Goal: Information Seeking & Learning: Learn about a topic

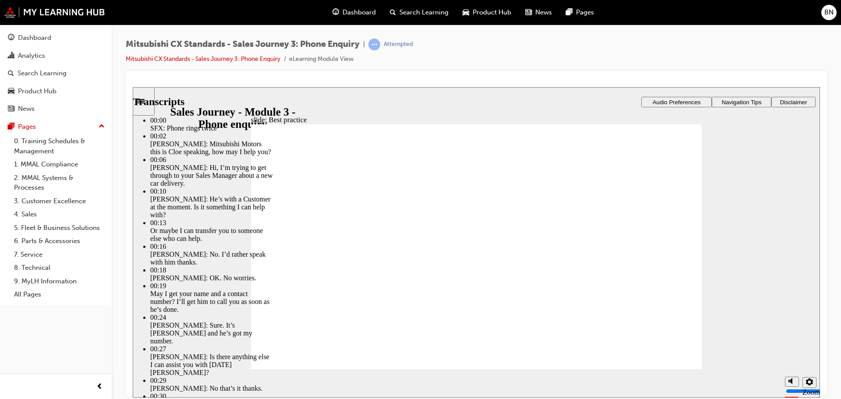
type input "100"
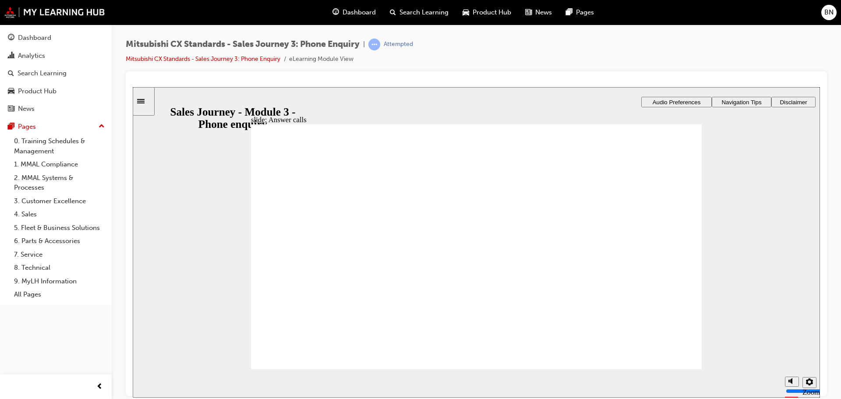
checkbox input "true"
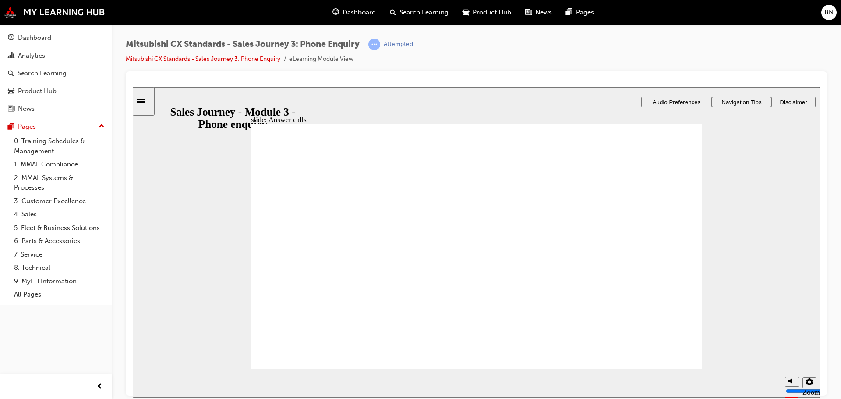
drag, startPoint x: 366, startPoint y: 267, endPoint x: 484, endPoint y: 276, distance: 118.5
drag, startPoint x: 359, startPoint y: 266, endPoint x: 669, endPoint y: 281, distance: 310.3
drag, startPoint x: 376, startPoint y: 264, endPoint x: 477, endPoint y: 263, distance: 100.7
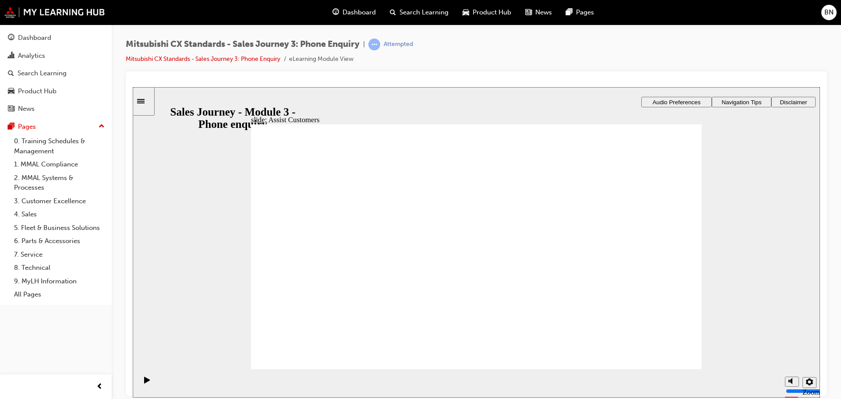
drag, startPoint x: 363, startPoint y: 265, endPoint x: 456, endPoint y: 274, distance: 93.2
drag, startPoint x: 333, startPoint y: 266, endPoint x: 511, endPoint y: 324, distance: 186.9
drag, startPoint x: 377, startPoint y: 283, endPoint x: 491, endPoint y: 293, distance: 115.1
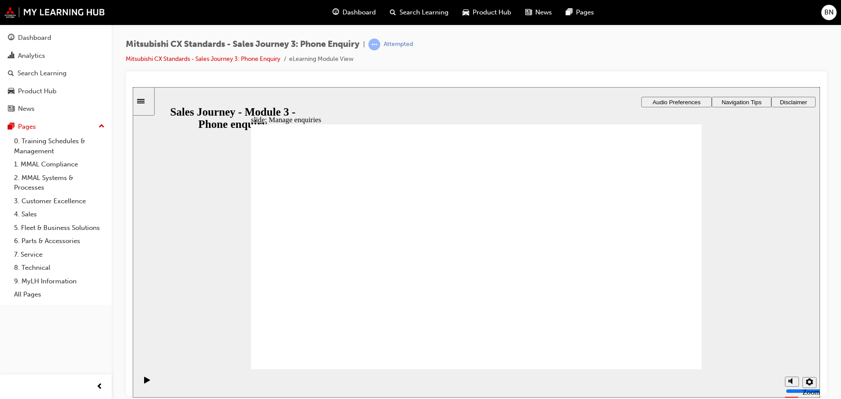
drag, startPoint x: 365, startPoint y: 283, endPoint x: 492, endPoint y: 283, distance: 127.4
drag, startPoint x: 325, startPoint y: 269, endPoint x: 479, endPoint y: 307, distance: 159.2
drag, startPoint x: 363, startPoint y: 275, endPoint x: 478, endPoint y: 339, distance: 132.1
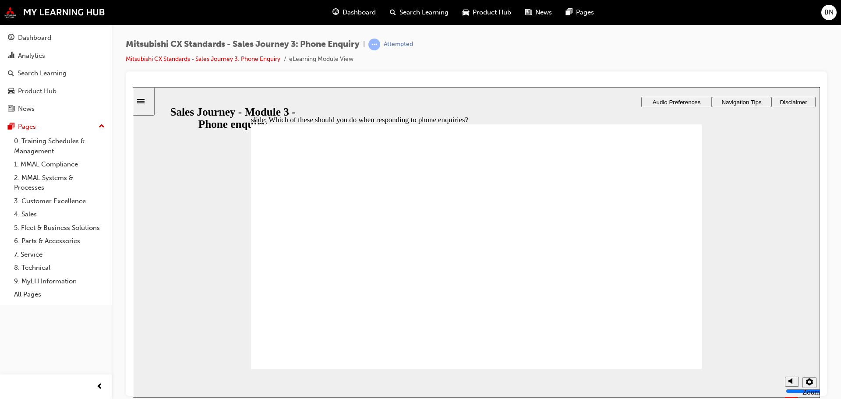
checkbox input "true"
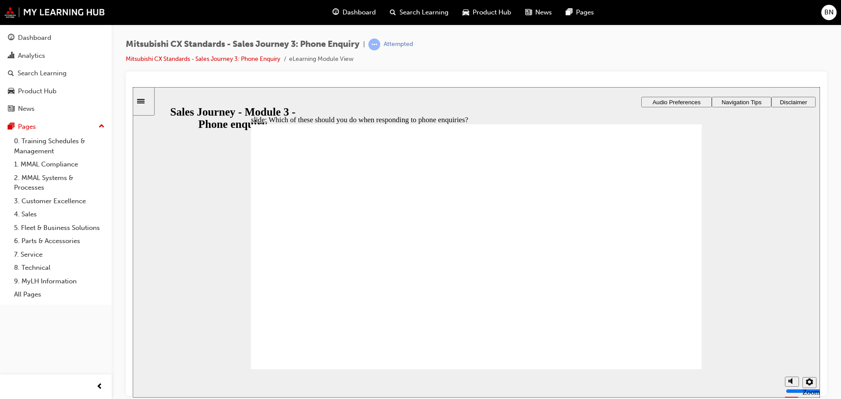
checkbox input "true"
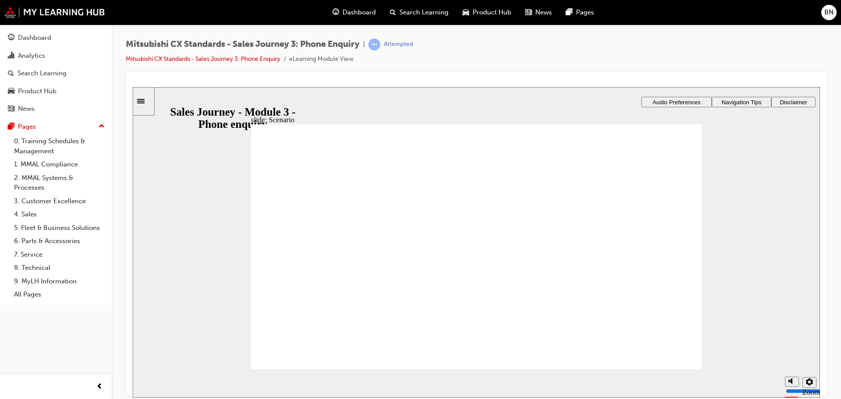
checkbox input "true"
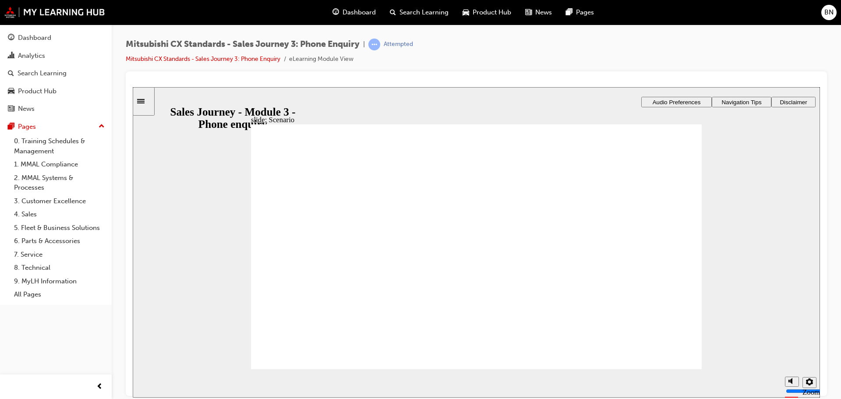
checkbox input "true"
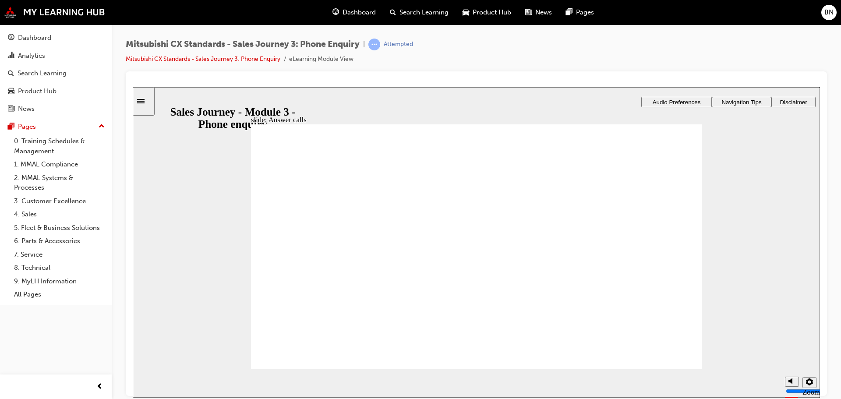
drag, startPoint x: 352, startPoint y: 296, endPoint x: 351, endPoint y: 309, distance: 13.2
checkbox input "true"
drag, startPoint x: 360, startPoint y: 269, endPoint x: 433, endPoint y: 276, distance: 73.0
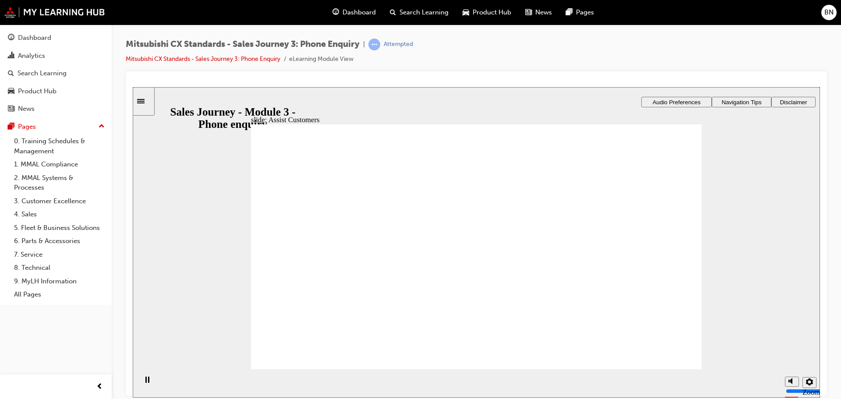
drag, startPoint x: 441, startPoint y: 258, endPoint x: 683, endPoint y: 246, distance: 242.4
drag, startPoint x: 340, startPoint y: 274, endPoint x: 415, endPoint y: 268, distance: 75.6
drag, startPoint x: 324, startPoint y: 268, endPoint x: 585, endPoint y: 275, distance: 261.5
drag, startPoint x: 299, startPoint y: 256, endPoint x: 468, endPoint y: 279, distance: 171.0
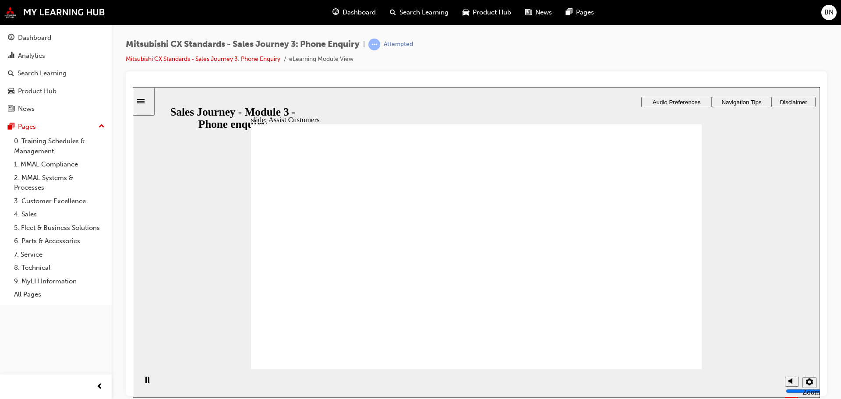
checkbox input "true"
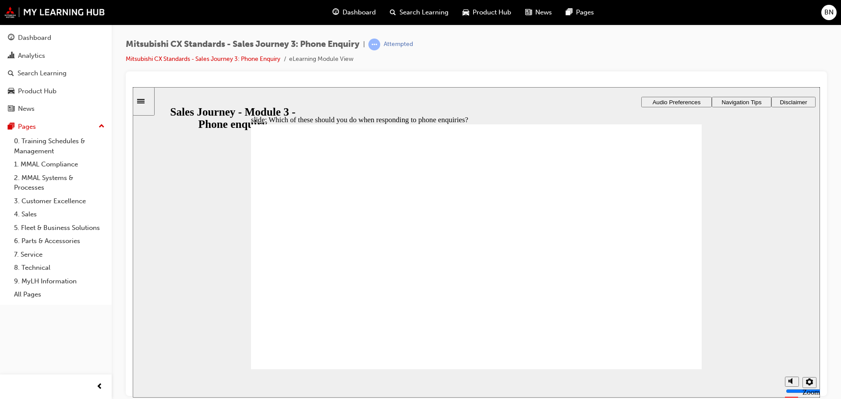
checkbox input "true"
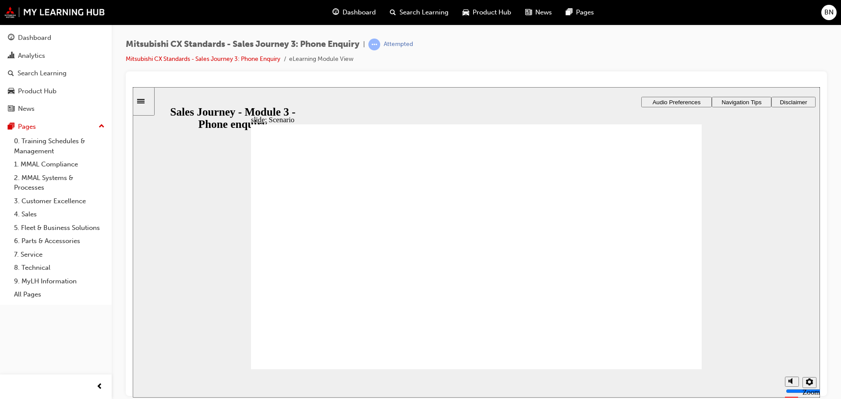
checkbox input "true"
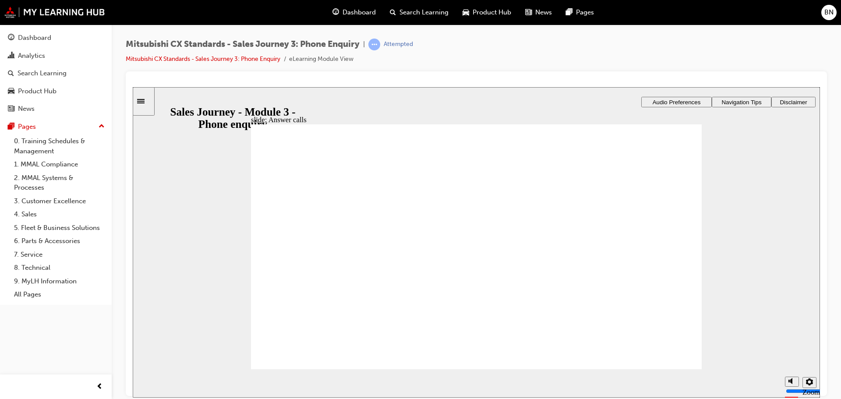
checkbox input "true"
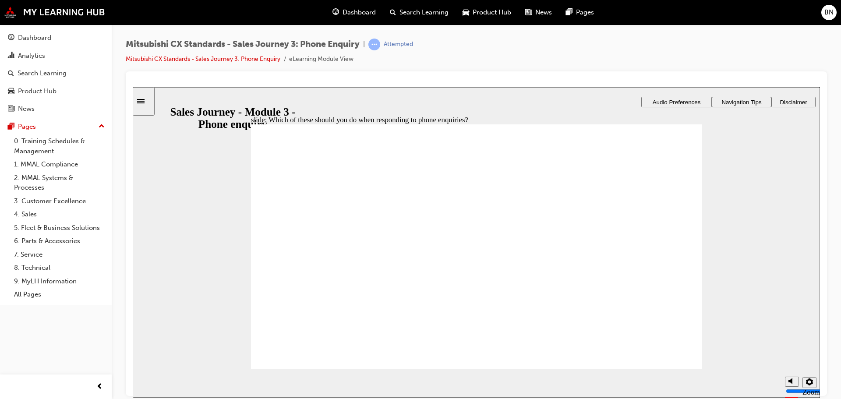
checkbox input "false"
checkbox input "true"
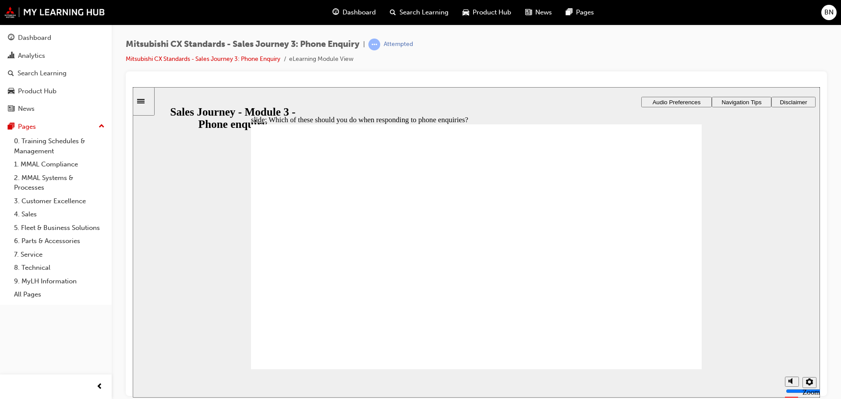
click at [194, 59] on link "Mitsubishi CX Standards - Sales Journey 3: Phone Enquiry" at bounding box center [203, 58] width 155 height 7
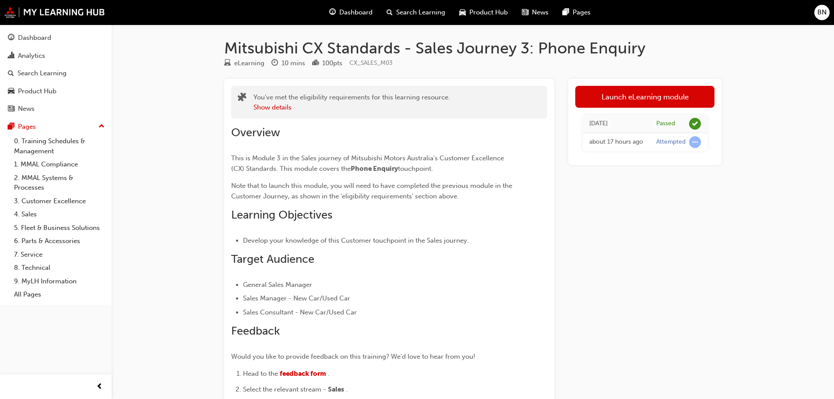
click at [336, 17] on div "Dashboard" at bounding box center [350, 13] width 57 height 18
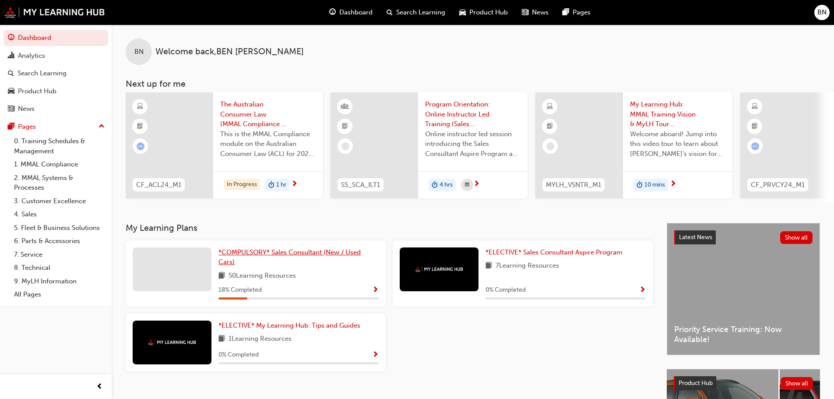
click at [253, 251] on link "*COMPULSORY* Sales Consultant (New / Used Cars)" at bounding box center [298, 257] width 160 height 20
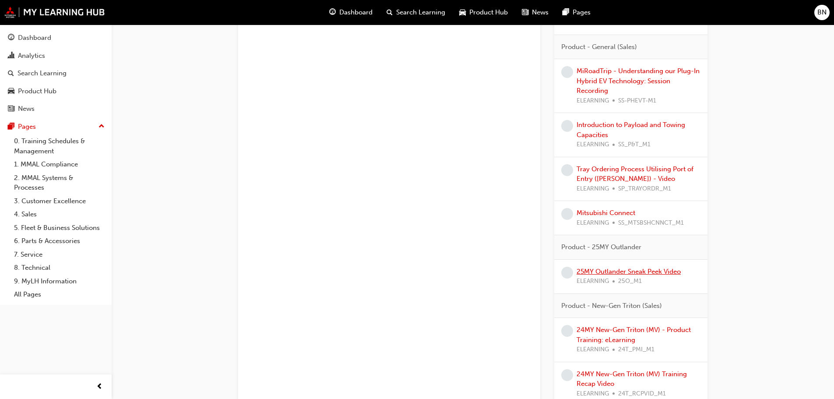
scroll to position [1620, 0]
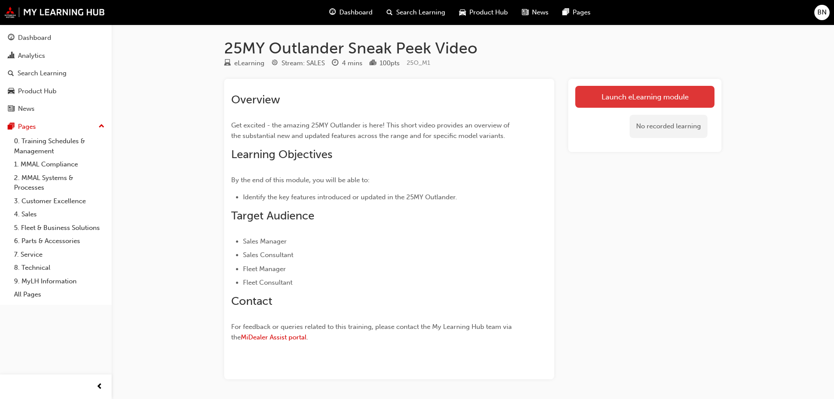
click at [606, 100] on link "Launch eLearning module" at bounding box center [644, 97] width 139 height 22
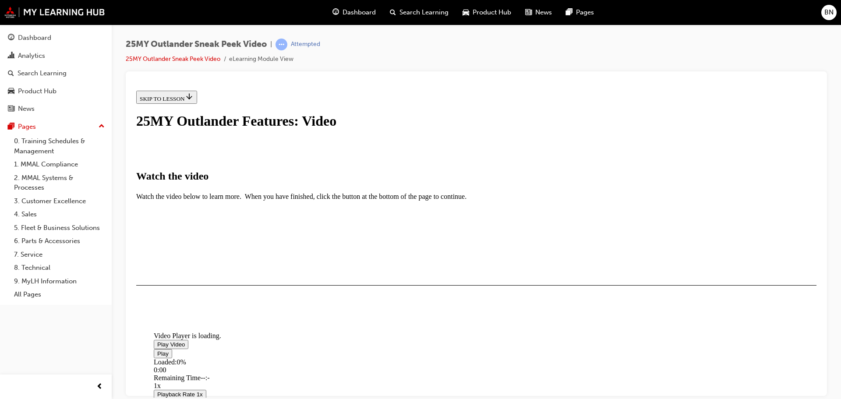
click at [154, 330] on img "Video player" at bounding box center [154, 330] width 0 height 0
click at [562, 358] on div "Loaded : 1.87% 3:28 0:01" at bounding box center [574, 370] width 841 height 24
drag, startPoint x: 468, startPoint y: 341, endPoint x: 283, endPoint y: 330, distance: 184.7
click at [283, 358] on div "Loaded : 100.00% 0:12 2:21" at bounding box center [574, 370] width 841 height 24
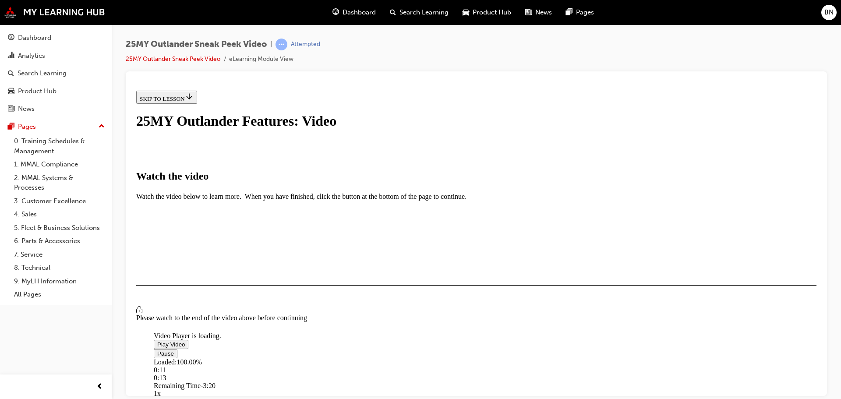
click at [278, 358] on div "Loaded : 100.00% 0:11 0:13" at bounding box center [574, 370] width 841 height 24
click at [222, 314] on div "I HAVE WATCHED THIS VIDEO" at bounding box center [181, 310] width 82 height 7
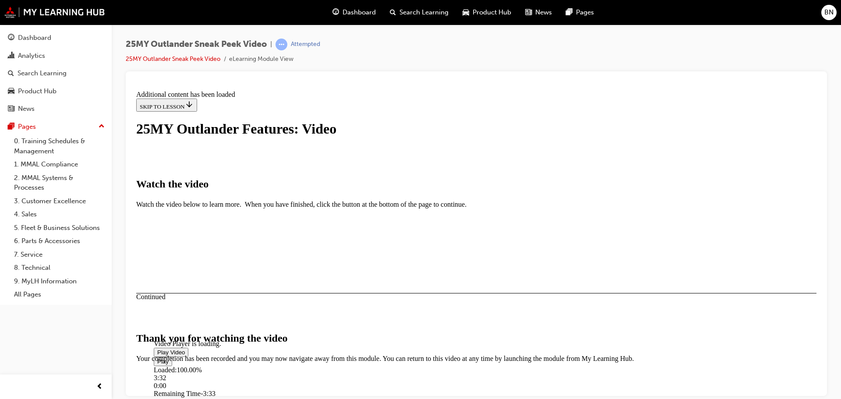
scroll to position [278, 0]
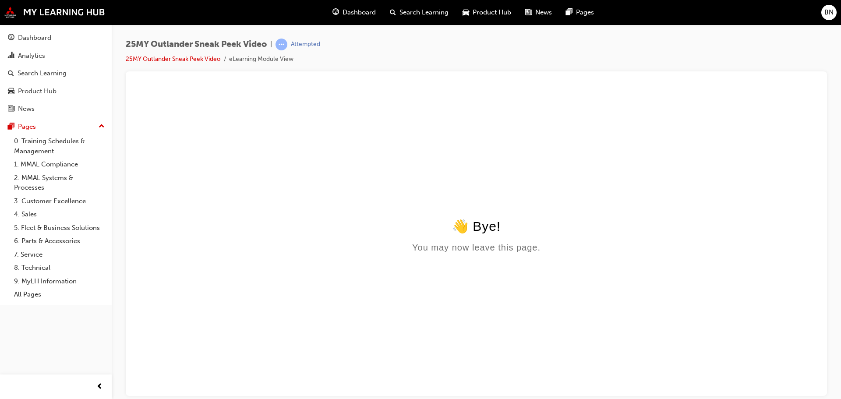
scroll to position [0, 0]
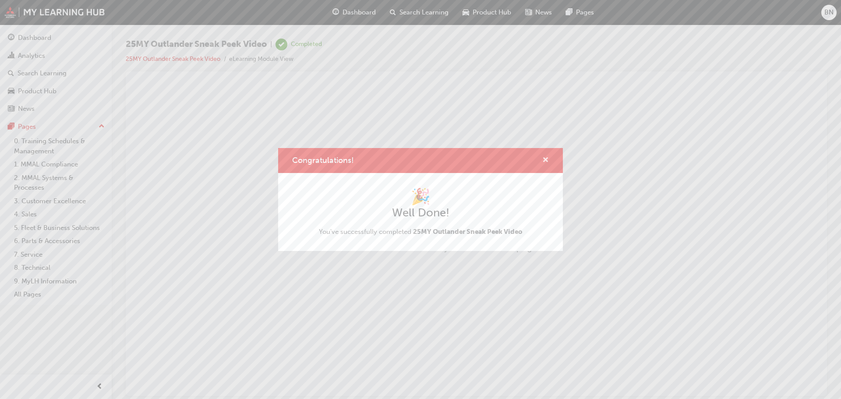
click at [546, 159] on span "cross-icon" at bounding box center [545, 161] width 7 height 8
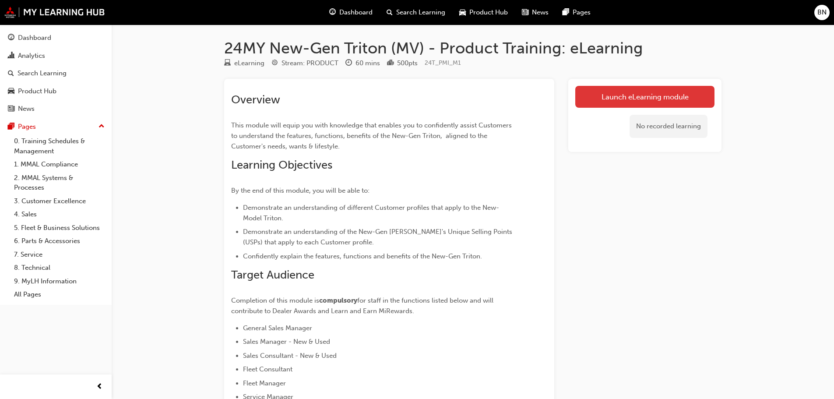
click at [665, 92] on link "Launch eLearning module" at bounding box center [644, 97] width 139 height 22
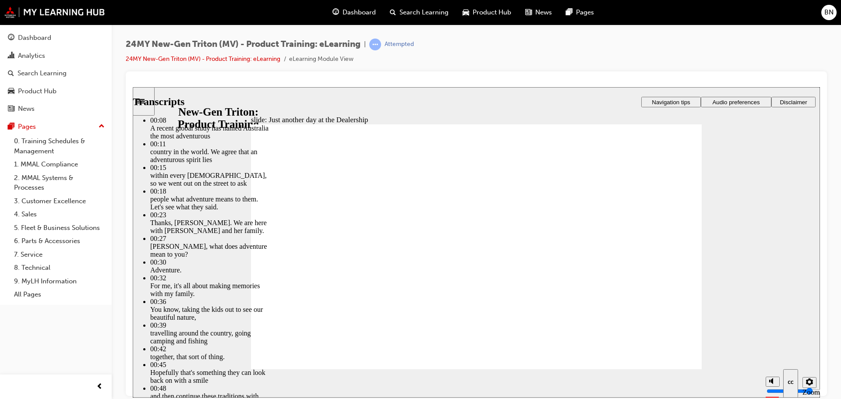
type input "260"
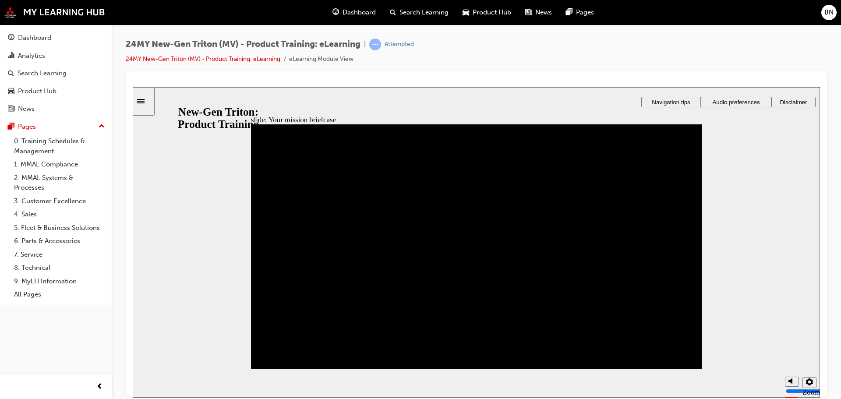
drag, startPoint x: 332, startPoint y: 307, endPoint x: 338, endPoint y: 295, distance: 13.9
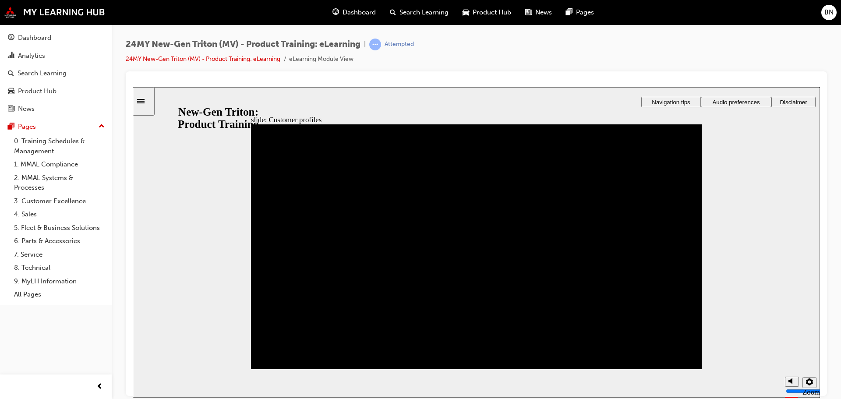
drag, startPoint x: 324, startPoint y: 203, endPoint x: 321, endPoint y: 211, distance: 8.2
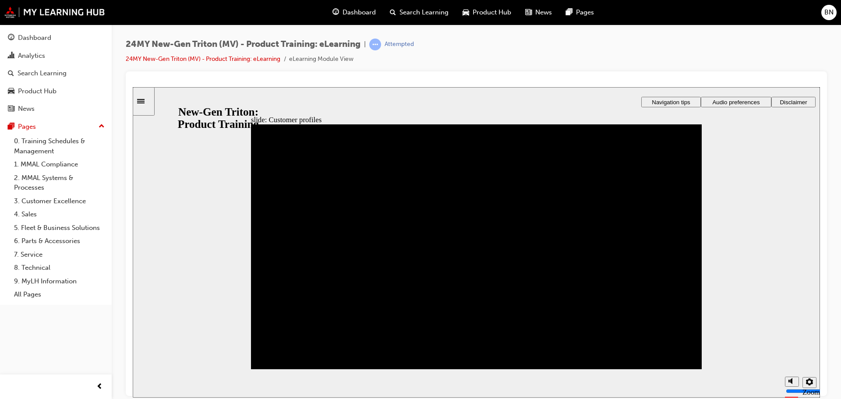
drag, startPoint x: 451, startPoint y: 303, endPoint x: 449, endPoint y: 309, distance: 6.1
drag, startPoint x: 279, startPoint y: 297, endPoint x: 286, endPoint y: 248, distance: 49.5
drag, startPoint x: 268, startPoint y: 347, endPoint x: 277, endPoint y: 218, distance: 129.5
drag, startPoint x: 274, startPoint y: 348, endPoint x: 276, endPoint y: 215, distance: 133.1
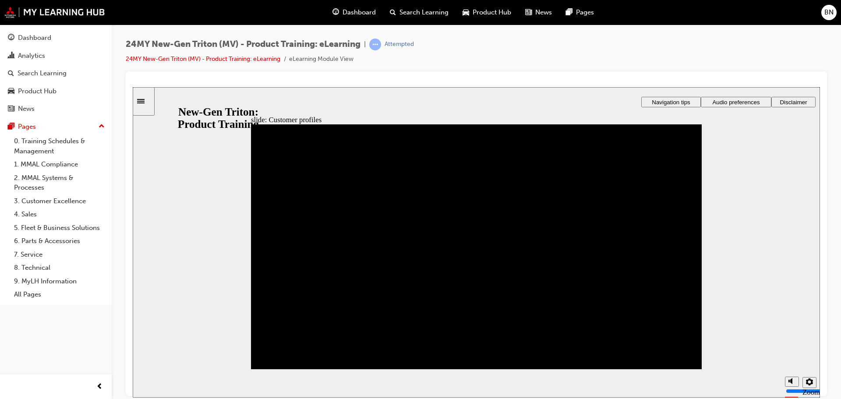
drag, startPoint x: 273, startPoint y: 333, endPoint x: 500, endPoint y: 249, distance: 242.1
drag, startPoint x: 451, startPoint y: 300, endPoint x: 284, endPoint y: 210, distance: 190.4
drag, startPoint x: 435, startPoint y: 349, endPoint x: 491, endPoint y: 221, distance: 139.8
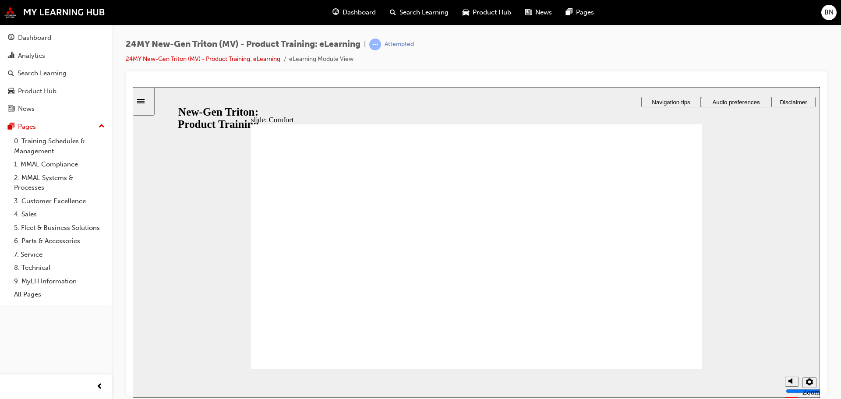
drag, startPoint x: 330, startPoint y: 237, endPoint x: 335, endPoint y: 252, distance: 15.8
drag, startPoint x: 338, startPoint y: 285, endPoint x: 582, endPoint y: 351, distance: 252.6
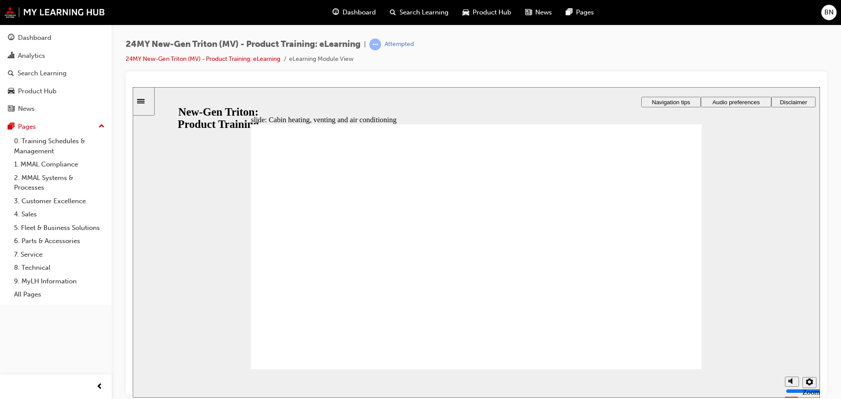
drag, startPoint x: 432, startPoint y: 289, endPoint x: 577, endPoint y: 310, distance: 146.9
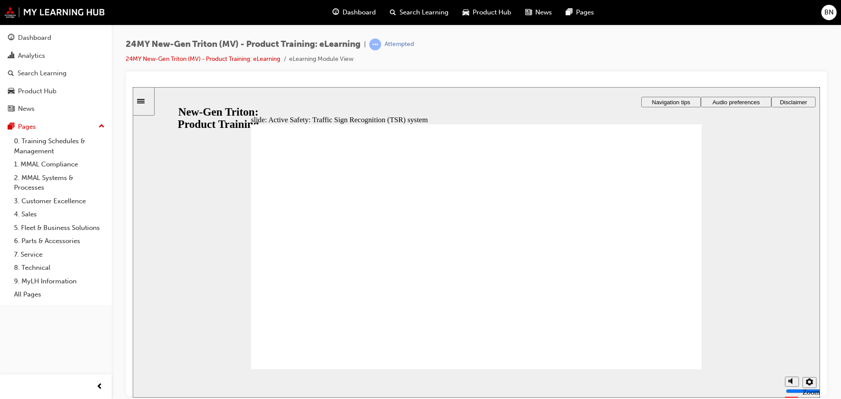
drag, startPoint x: 663, startPoint y: 323, endPoint x: 659, endPoint y: 317, distance: 7.3
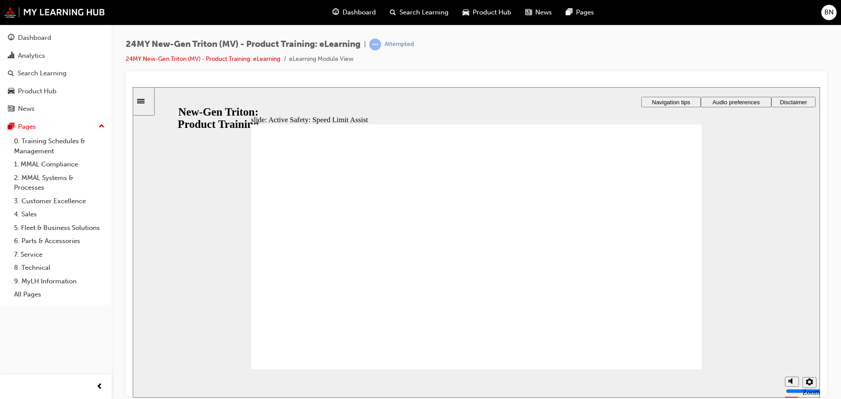
drag, startPoint x: 658, startPoint y: 306, endPoint x: 648, endPoint y: 306, distance: 10.9
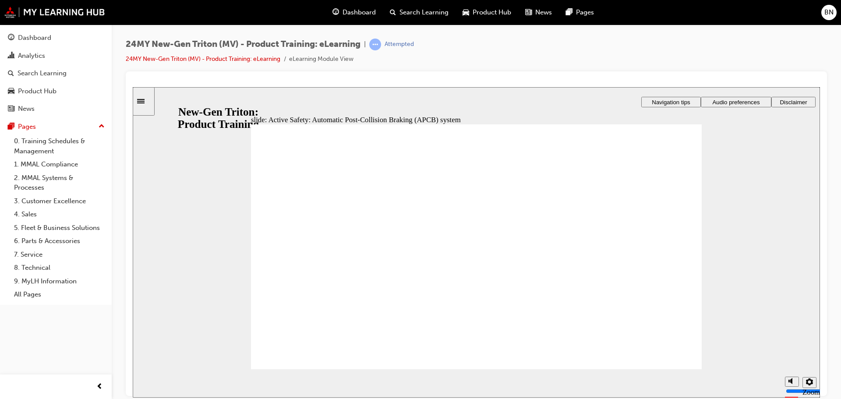
drag, startPoint x: 666, startPoint y: 155, endPoint x: 672, endPoint y: 164, distance: 10.7
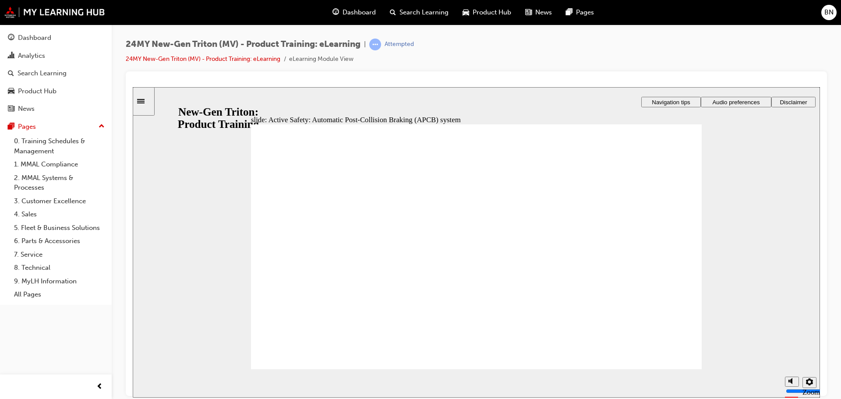
drag, startPoint x: 649, startPoint y: 310, endPoint x: 658, endPoint y: 307, distance: 8.9
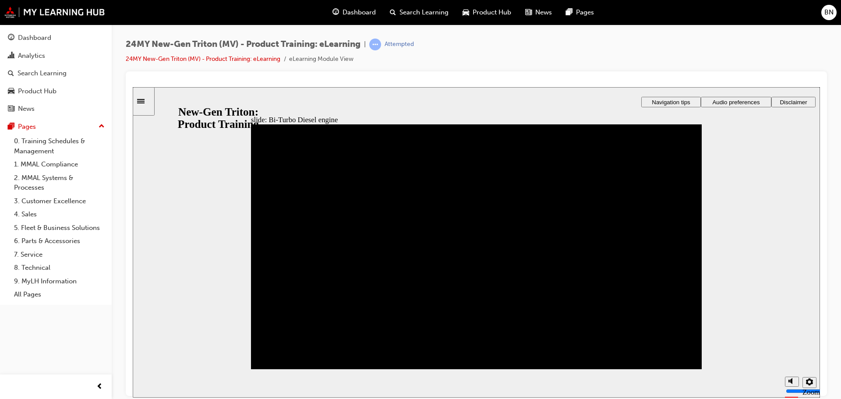
drag, startPoint x: 670, startPoint y: 166, endPoint x: 669, endPoint y: 161, distance: 5.5
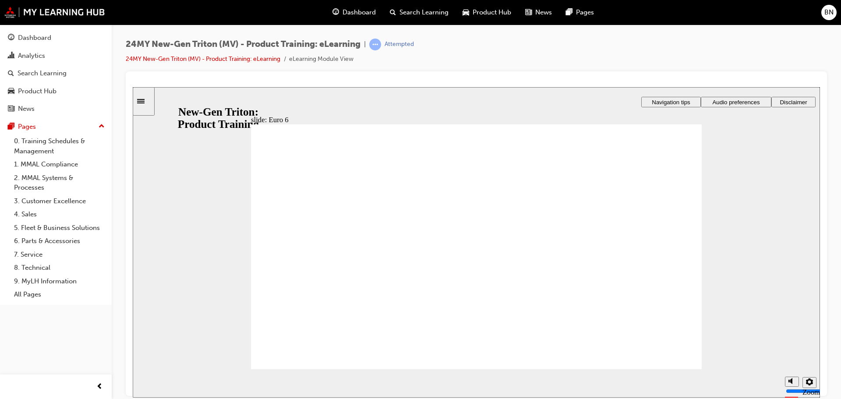
drag, startPoint x: 609, startPoint y: 196, endPoint x: 699, endPoint y: 194, distance: 89.3
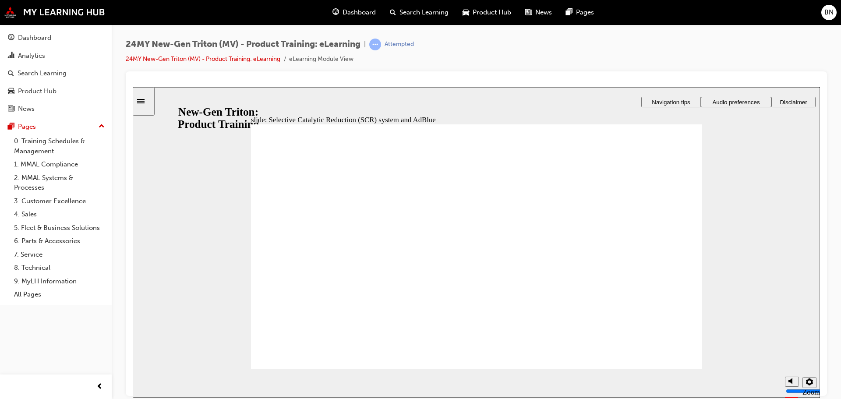
drag, startPoint x: 668, startPoint y: 183, endPoint x: 644, endPoint y: 181, distance: 24.1
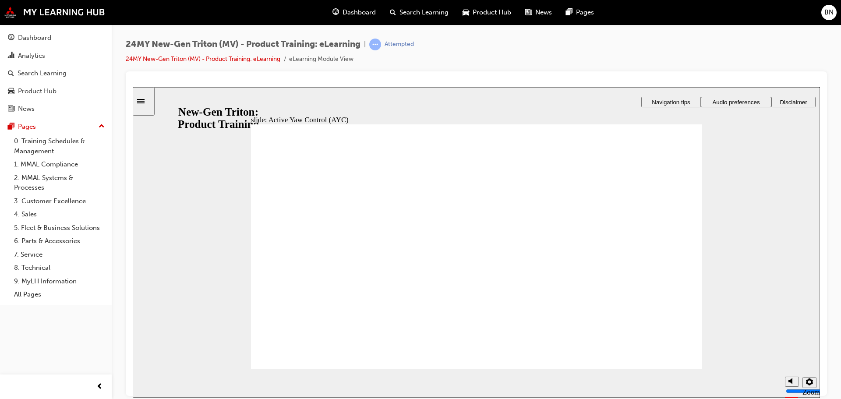
drag, startPoint x: 340, startPoint y: 323, endPoint x: 345, endPoint y: 322, distance: 4.6
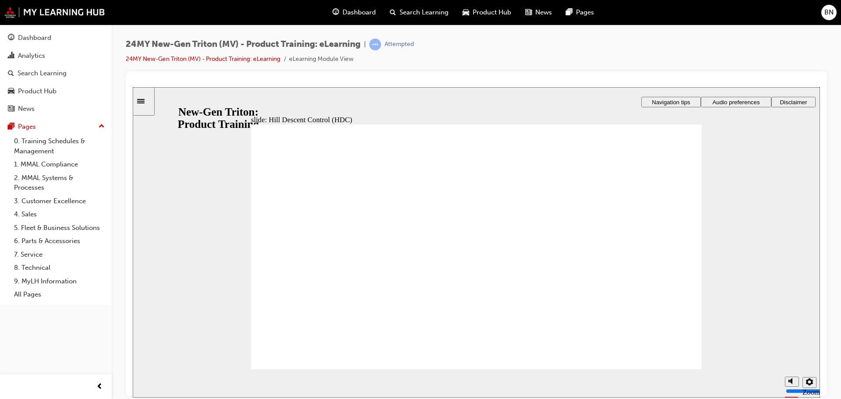
drag, startPoint x: 621, startPoint y: 294, endPoint x: 652, endPoint y: 319, distance: 39.5
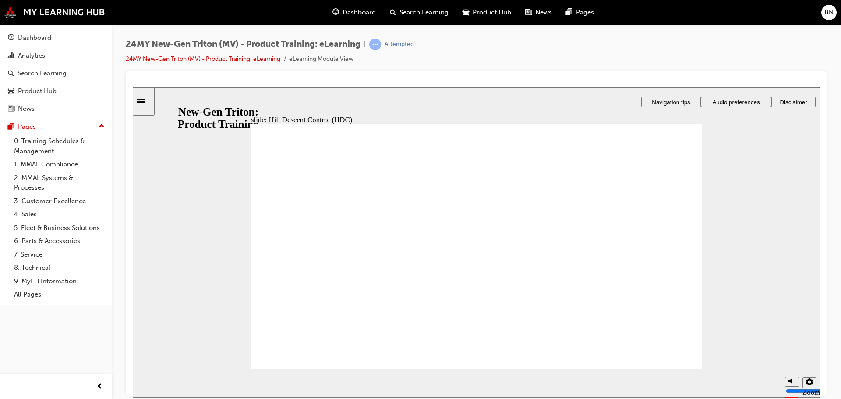
drag, startPoint x: 476, startPoint y: 298, endPoint x: 472, endPoint y: 316, distance: 18.5
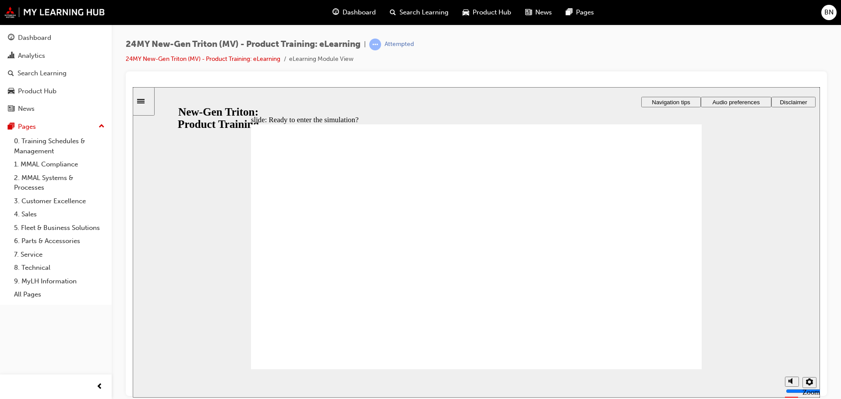
checkbox input "true"
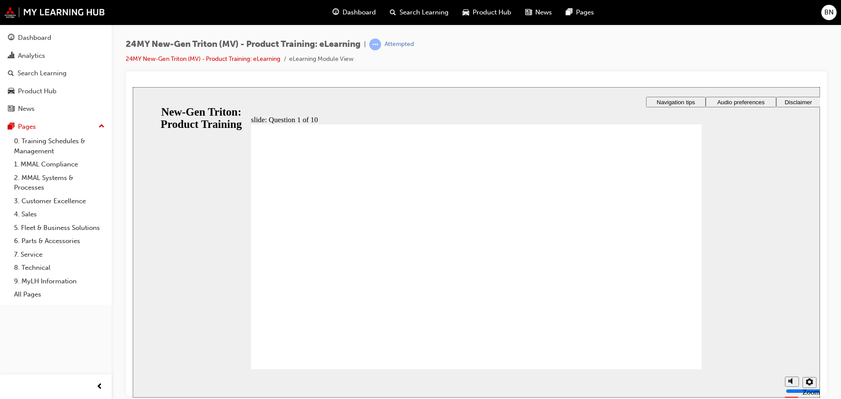
radio input "false"
radio input "true"
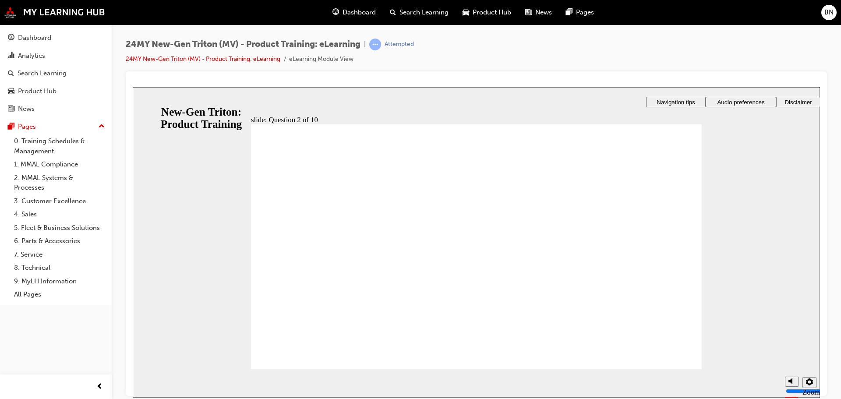
radio input "true"
checkbox input "true"
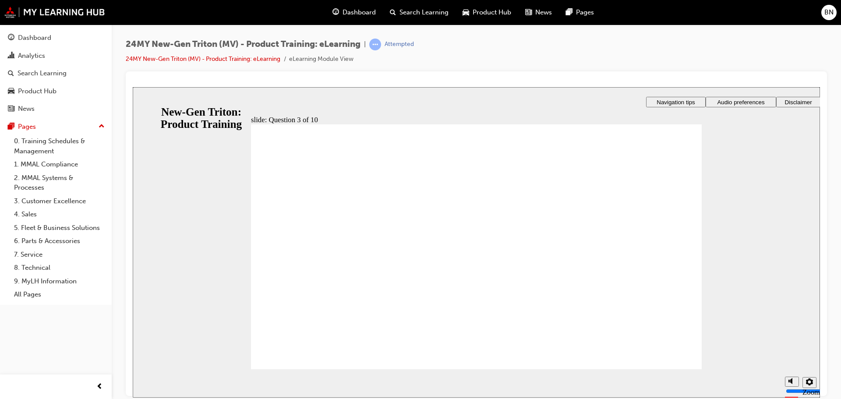
checkbox input "true"
click at [703, 370] on section "Playback Speed 2 1.75 1.5 1.25 0.75" at bounding box center [476, 383] width 687 height 28
checkbox input "true"
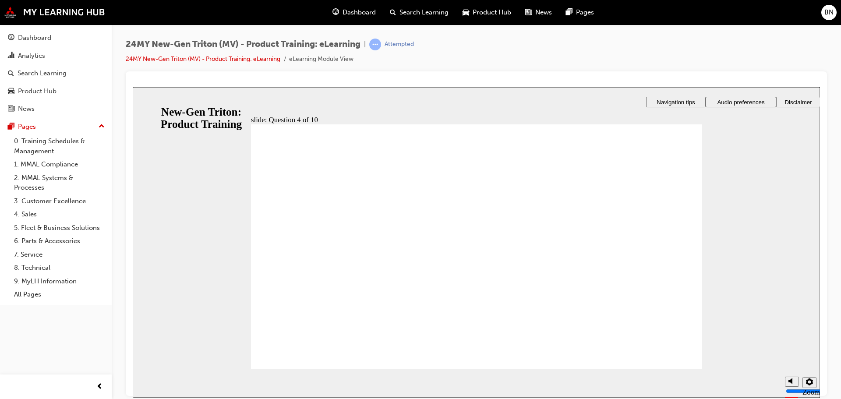
checkbox input "true"
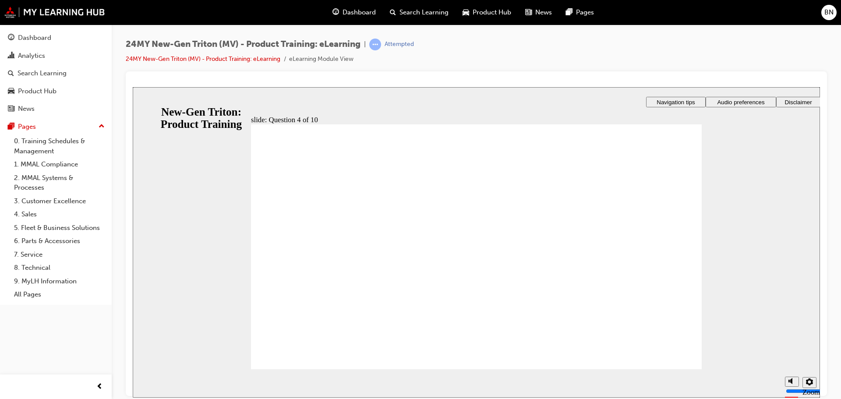
checkbox input "true"
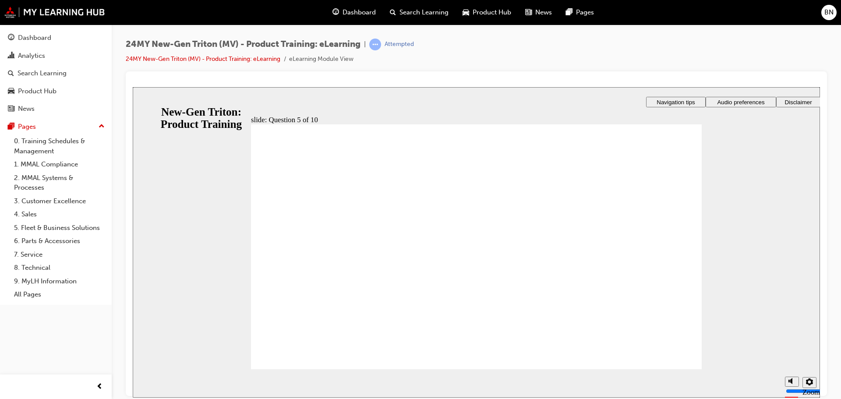
checkbox input "true"
radio input "true"
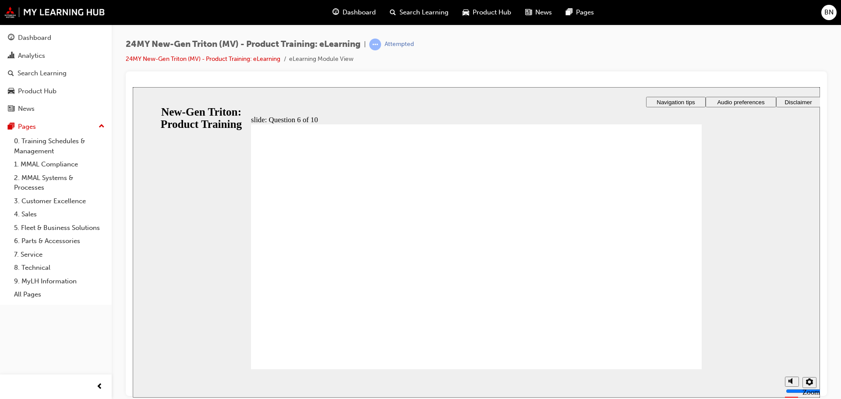
checkbox input "true"
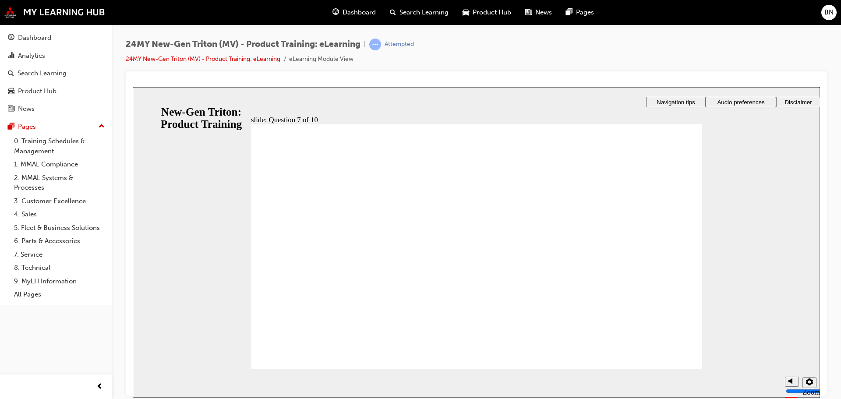
click at [688, 369] on section "Playback Speed 2 1.75 1.5 1.25 0.75" at bounding box center [476, 383] width 687 height 28
drag, startPoint x: 417, startPoint y: 222, endPoint x: 415, endPoint y: 217, distance: 5.7
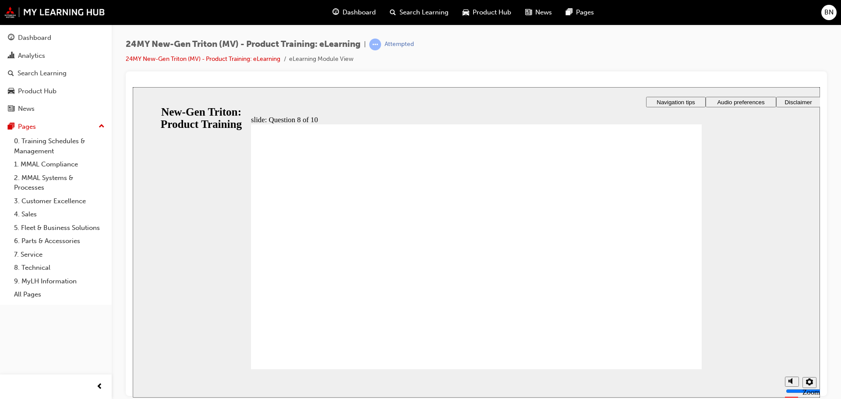
radio input "true"
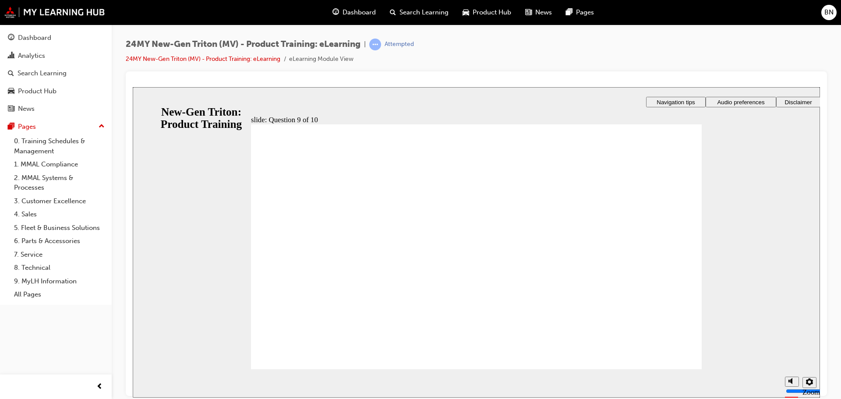
radio input "true"
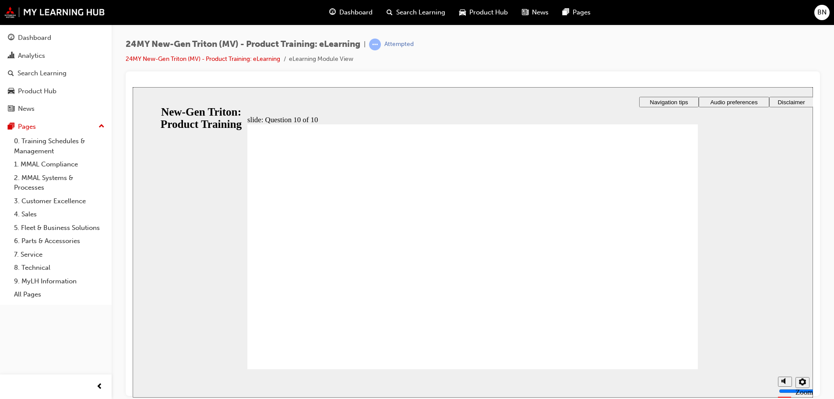
drag, startPoint x: 456, startPoint y: 308, endPoint x: 525, endPoint y: 323, distance: 70.3
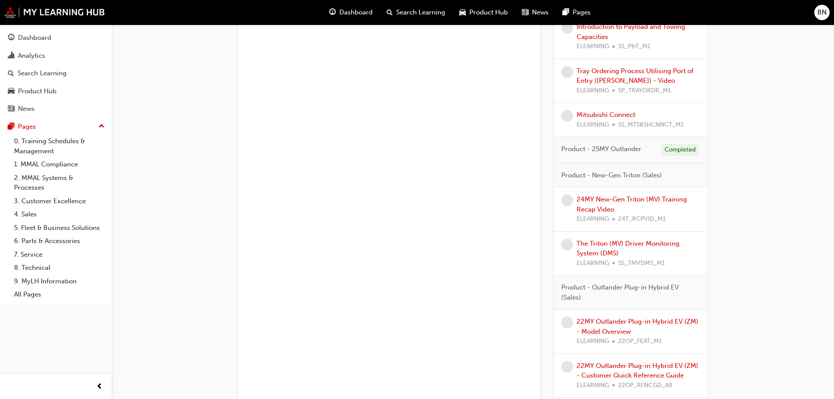
scroll to position [1631, 0]
